Goal: Information Seeking & Learning: Learn about a topic

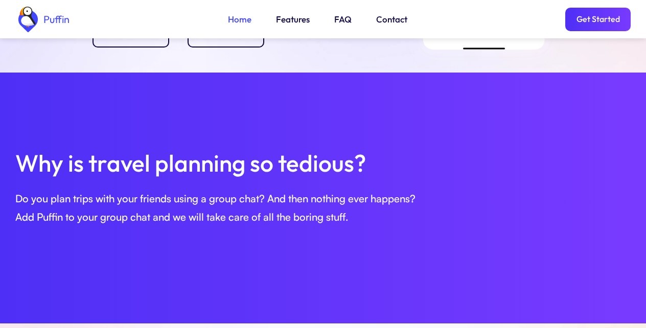
scroll to position [368, 0]
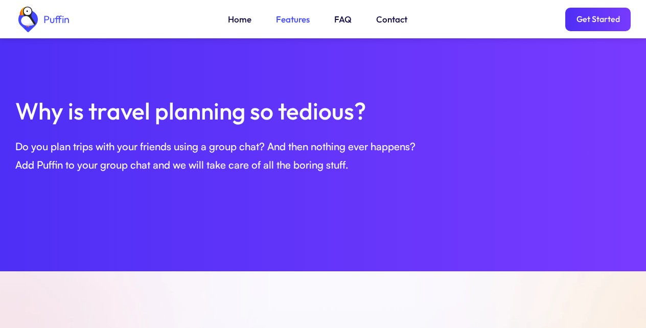
click at [289, 18] on link "Features" at bounding box center [293, 19] width 34 height 13
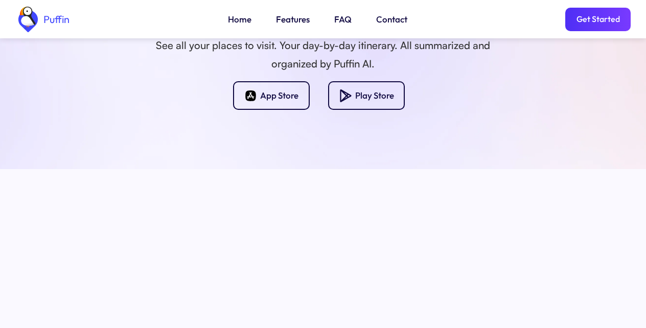
scroll to position [1087, 0]
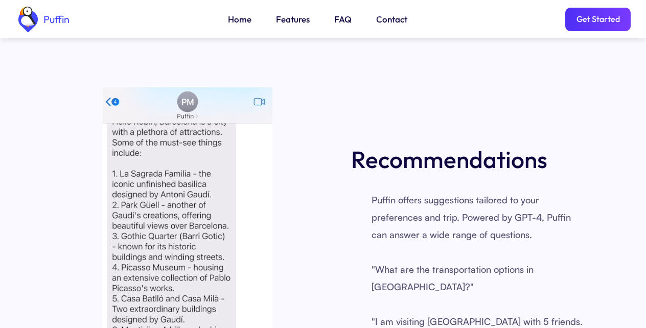
click at [339, 18] on link "FAQ" at bounding box center [342, 19] width 17 height 13
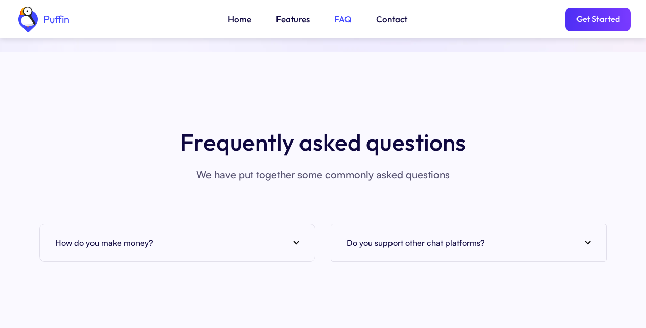
scroll to position [3730, 0]
click at [292, 235] on div "How do you make money?" at bounding box center [177, 242] width 244 height 15
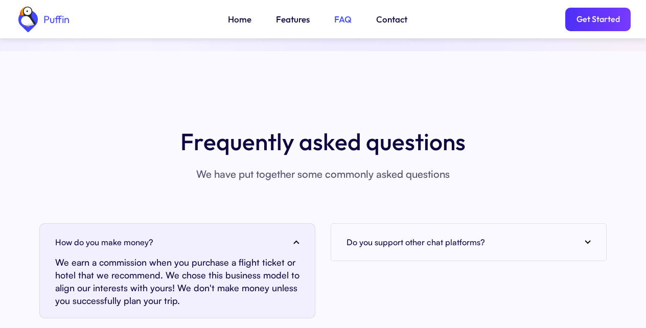
click at [595, 18] on link "Get Started" at bounding box center [598, 20] width 65 height 24
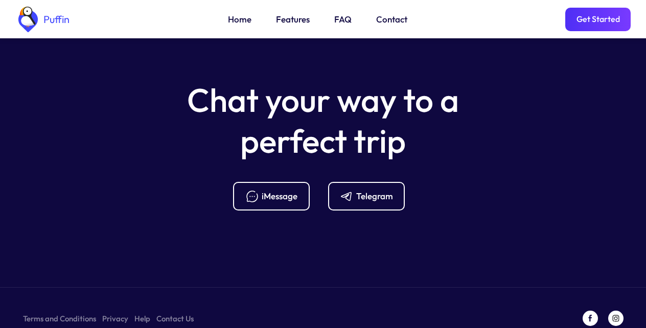
scroll to position [4110, 0]
click at [364, 190] on div "Telegram" at bounding box center [374, 195] width 37 height 11
click at [289, 18] on link "Features" at bounding box center [293, 19] width 34 height 13
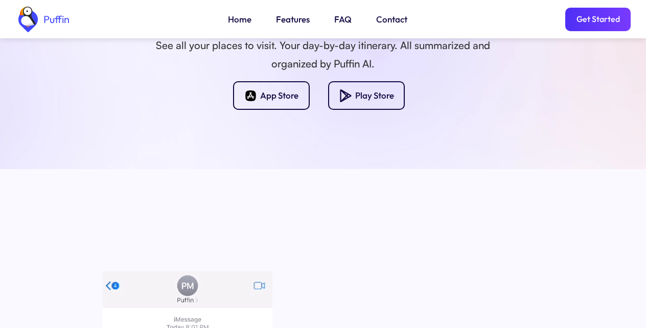
scroll to position [718, 0]
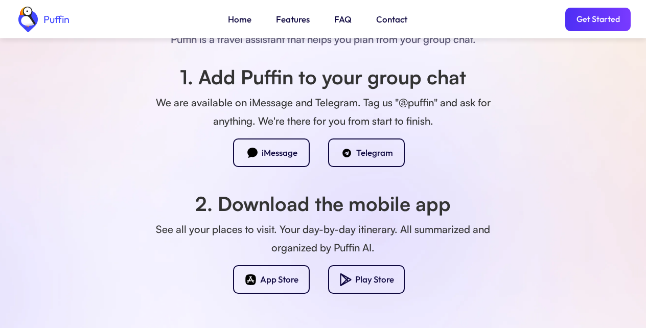
click at [595, 18] on link "Get Started" at bounding box center [598, 20] width 65 height 24
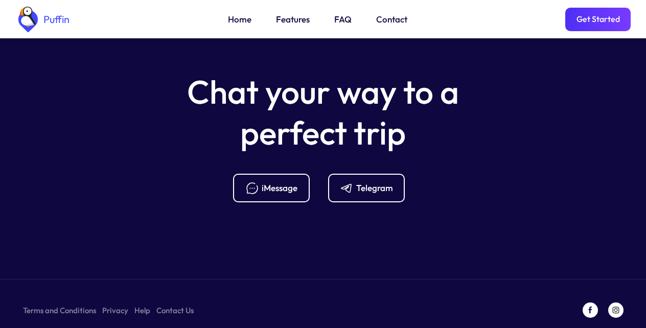
scroll to position [4118, 0]
click at [139, 304] on link "Help" at bounding box center [142, 310] width 16 height 13
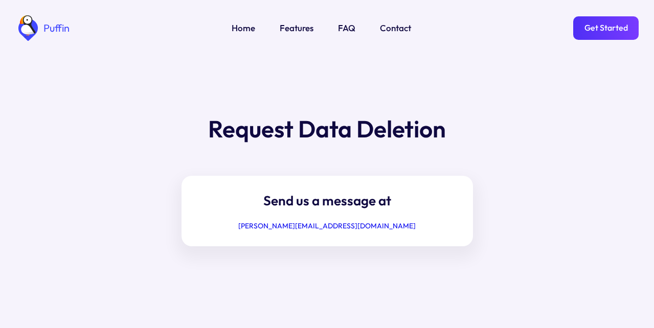
click at [339, 24] on link "FAQ" at bounding box center [346, 27] width 17 height 13
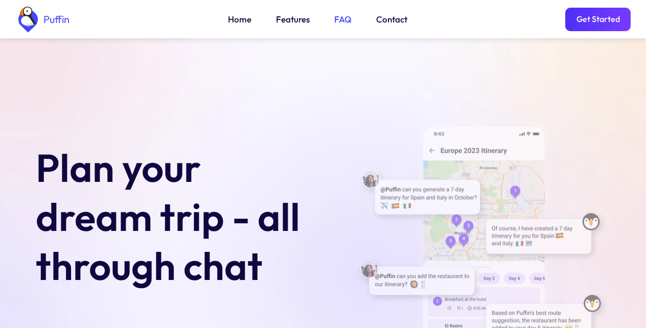
scroll to position [3730, 0]
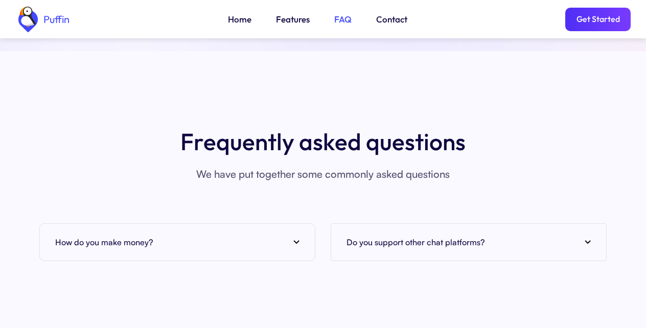
click at [292, 235] on div "How do you make money?" at bounding box center [177, 242] width 244 height 15
